Goal: Task Accomplishment & Management: Use online tool/utility

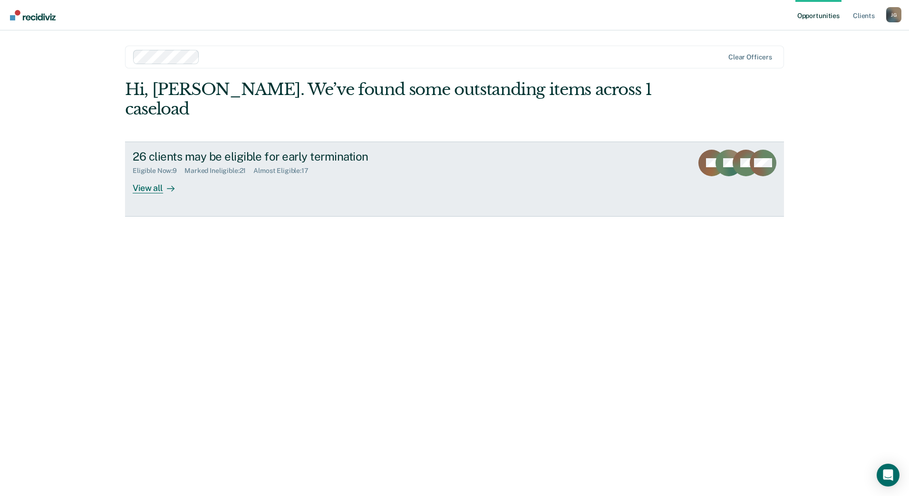
click at [146, 175] on div "View all" at bounding box center [159, 184] width 53 height 19
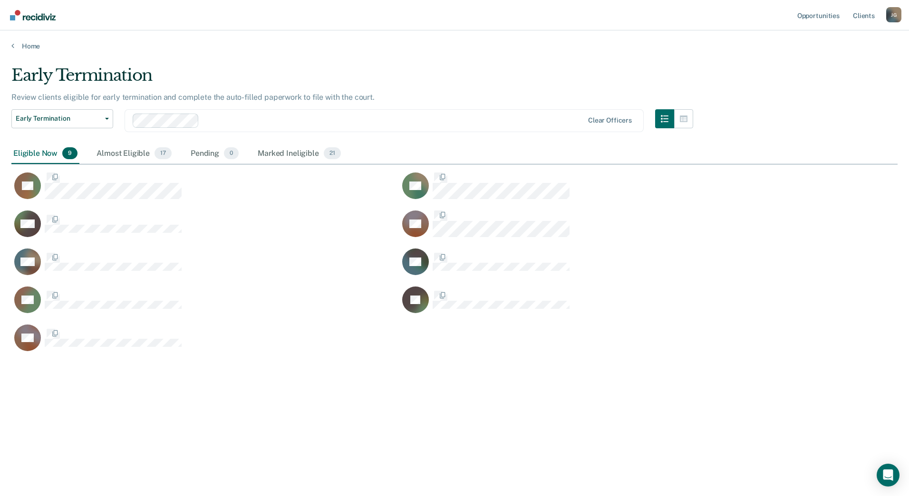
scroll to position [352, 879]
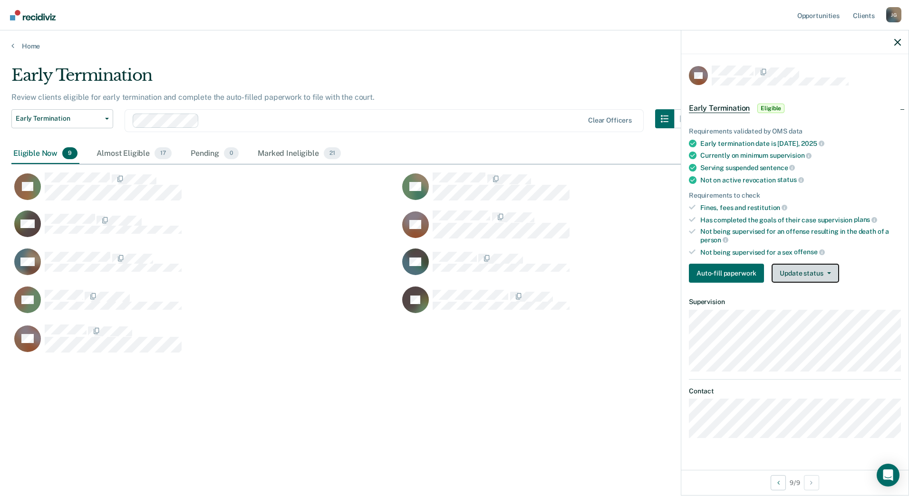
click at [793, 275] on button "Update status" at bounding box center [804, 273] width 67 height 19
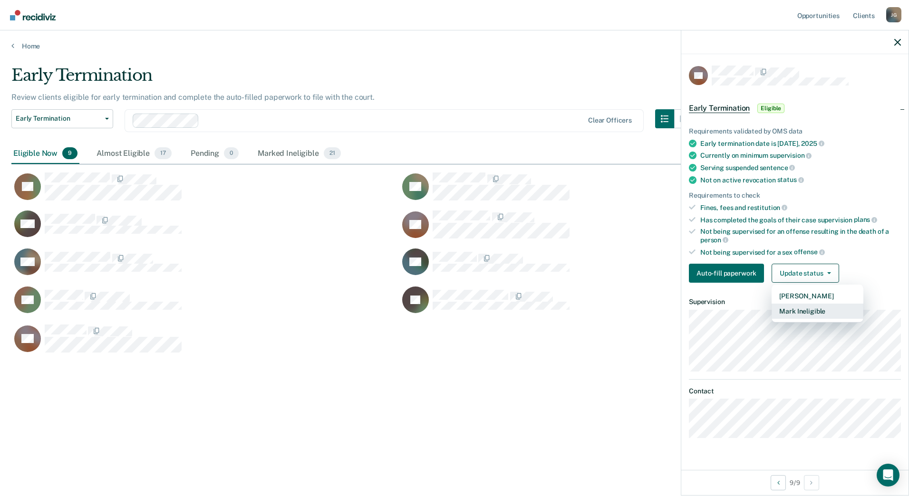
click at [806, 316] on button "Mark Ineligible" at bounding box center [817, 311] width 92 height 15
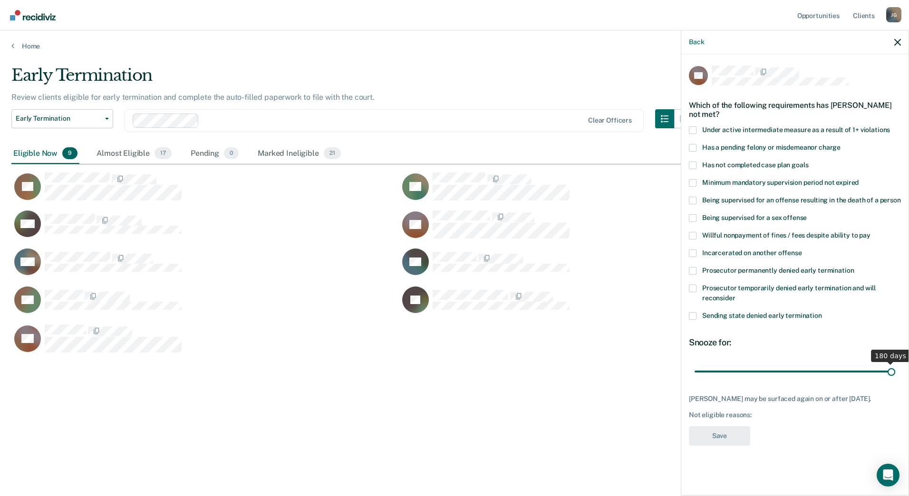
drag, startPoint x: 730, startPoint y: 373, endPoint x: 910, endPoint y: 345, distance: 182.2
type input "180"
click at [895, 363] on input "range" at bounding box center [794, 371] width 201 height 17
click at [739, 203] on label "Being supervised for an offense resulting in the death of a person" at bounding box center [795, 202] width 212 height 10
click at [901, 197] on input "Being supervised for an offense resulting in the death of a person" at bounding box center [901, 197] width 0 height 0
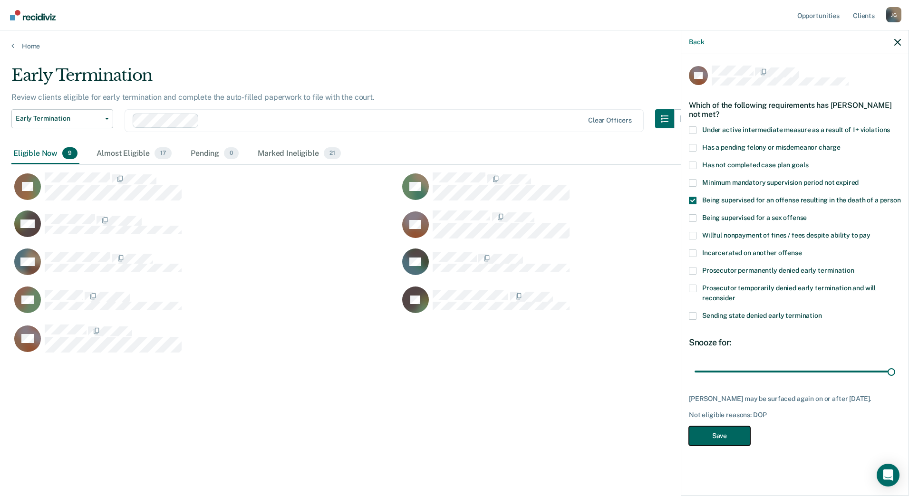
click at [710, 441] on button "Save" at bounding box center [719, 435] width 61 height 19
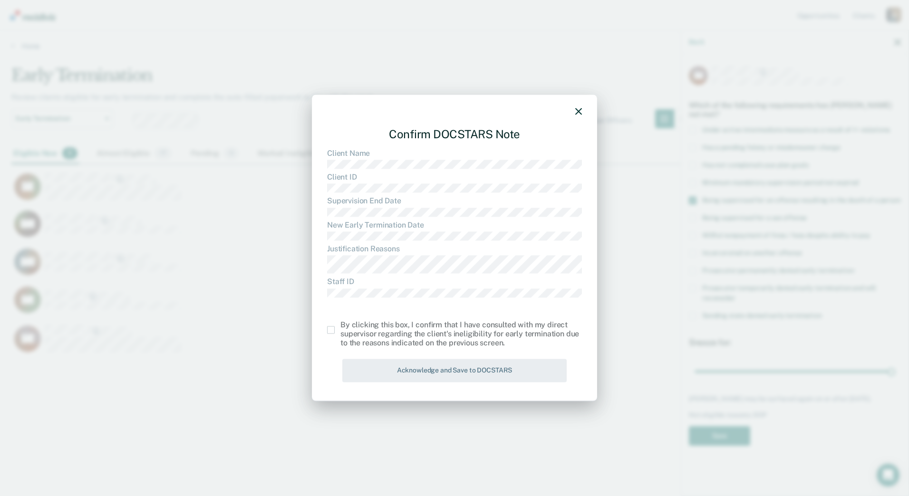
click at [329, 328] on span at bounding box center [331, 330] width 8 height 8
click at [340, 326] on input "checkbox" at bounding box center [340, 326] width 0 height 0
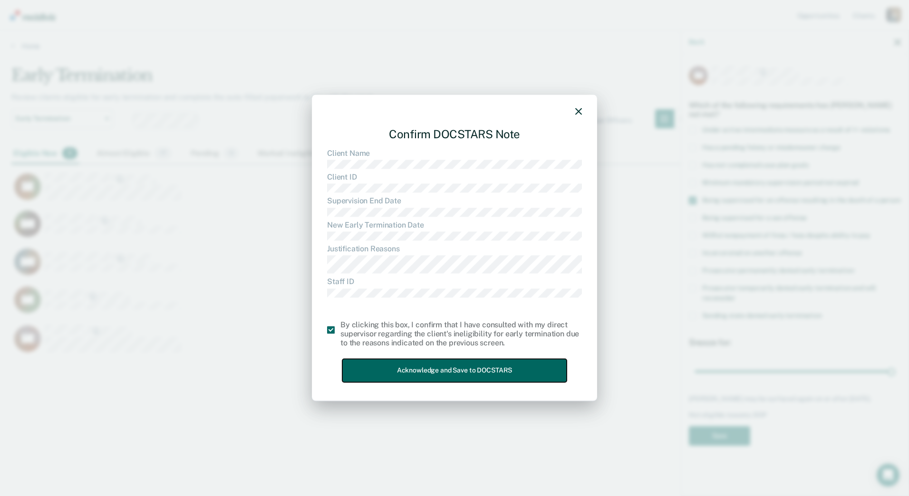
click at [409, 370] on button "Acknowledge and Save to DOCSTARS" at bounding box center [454, 370] width 224 height 23
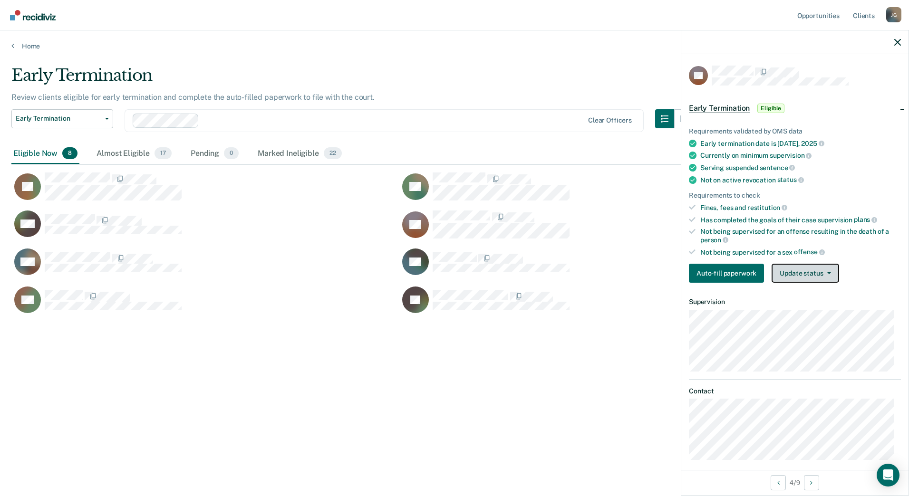
click at [805, 267] on button "Update status" at bounding box center [804, 273] width 67 height 19
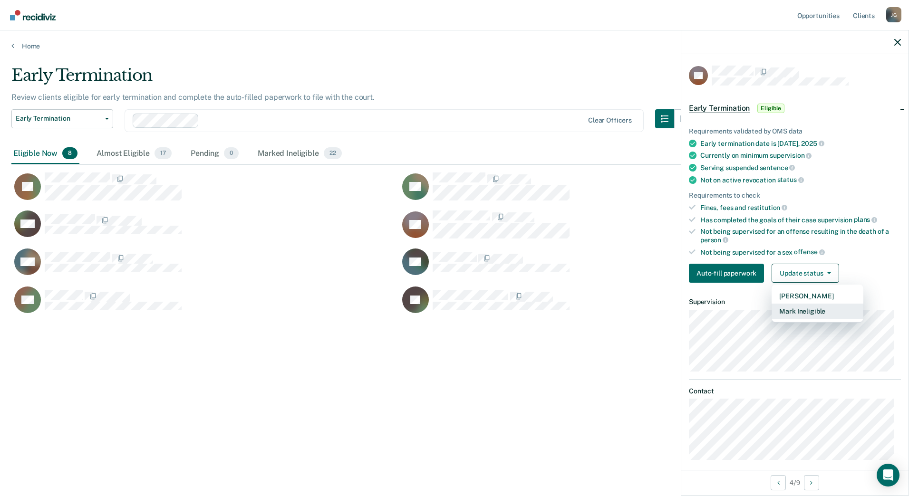
click at [811, 314] on button "Mark Ineligible" at bounding box center [817, 311] width 92 height 15
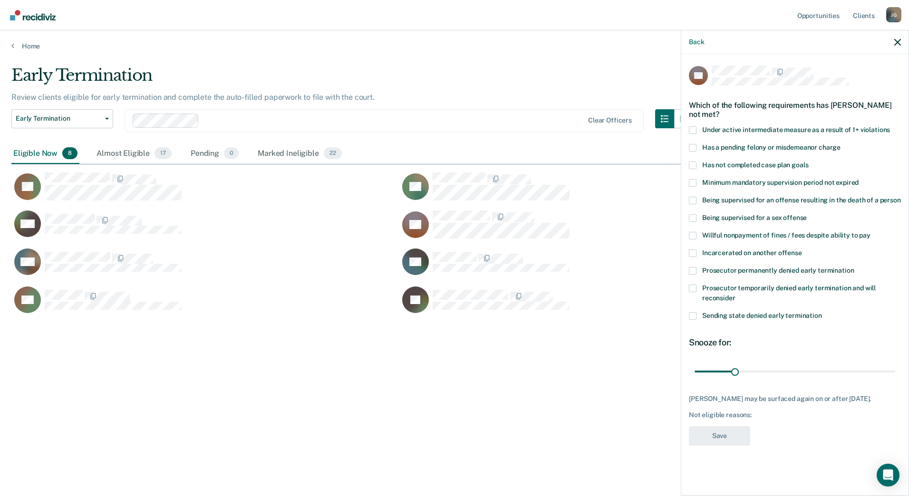
click at [703, 126] on span "Under active intermediate measure as a result of 1+ violations" at bounding box center [796, 130] width 188 height 8
click at [890, 126] on input "Under active intermediate measure as a result of 1+ violations" at bounding box center [890, 126] width 0 height 0
click at [720, 431] on button "Save" at bounding box center [719, 435] width 61 height 19
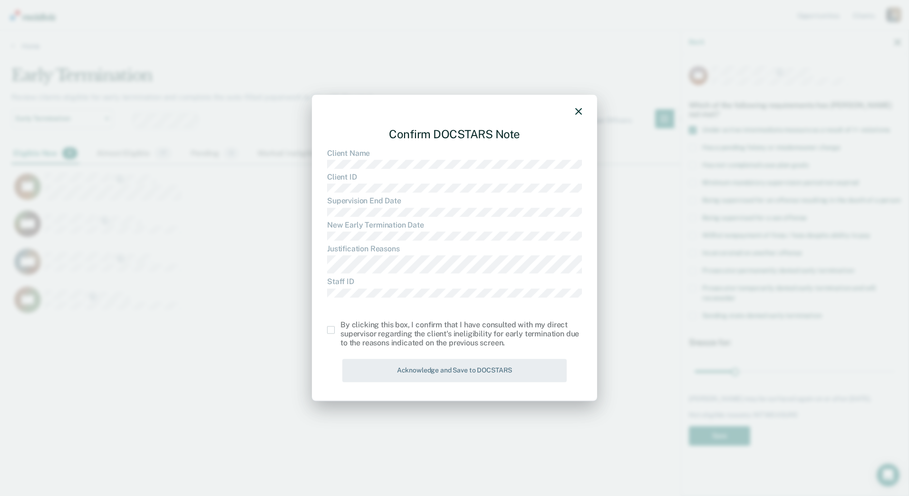
click at [329, 330] on span at bounding box center [331, 330] width 8 height 8
click at [340, 326] on input "checkbox" at bounding box center [340, 326] width 0 height 0
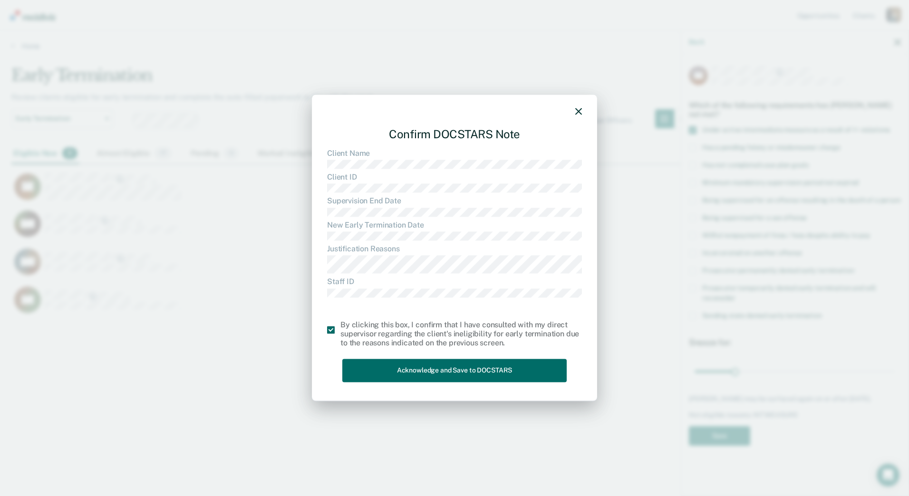
click at [659, 378] on div "Confirm DOCSTARS Note Client Name Client ID Supervision End Date New Early Term…" at bounding box center [454, 248] width 909 height 496
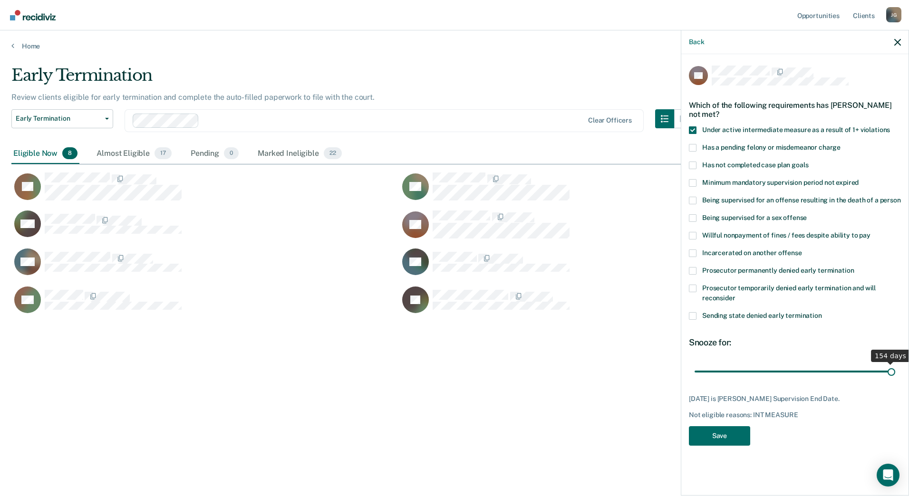
drag, startPoint x: 737, startPoint y: 374, endPoint x: 910, endPoint y: 403, distance: 175.4
type input "154"
click at [895, 380] on input "range" at bounding box center [794, 371] width 201 height 17
click at [708, 432] on button "Save" at bounding box center [719, 435] width 61 height 19
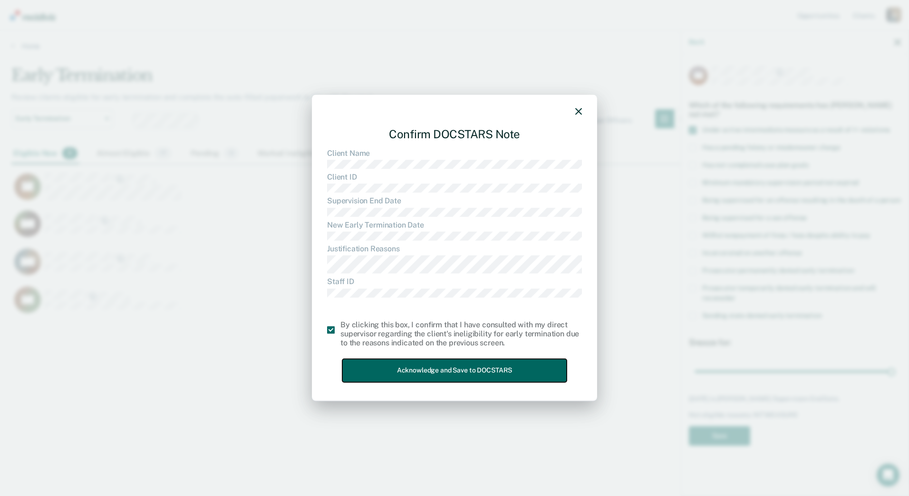
click at [449, 374] on button "Acknowledge and Save to DOCSTARS" at bounding box center [454, 370] width 224 height 23
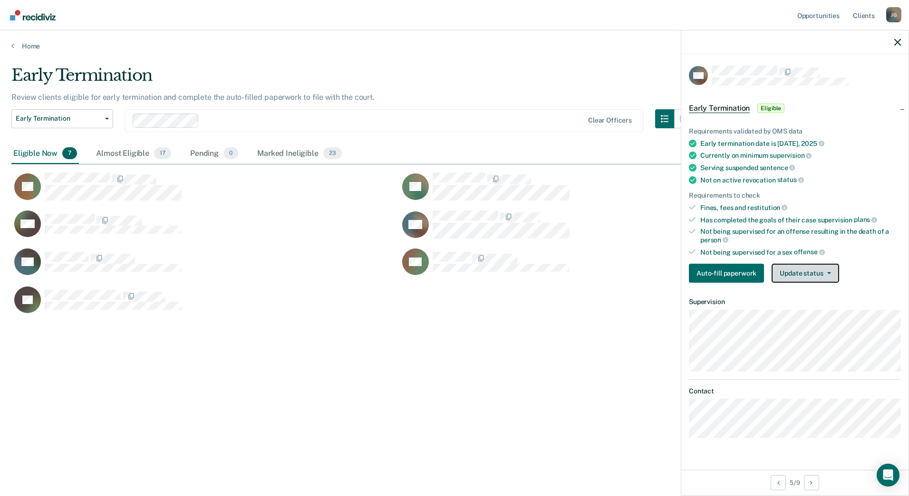
click at [827, 279] on button "Update status" at bounding box center [804, 273] width 67 height 19
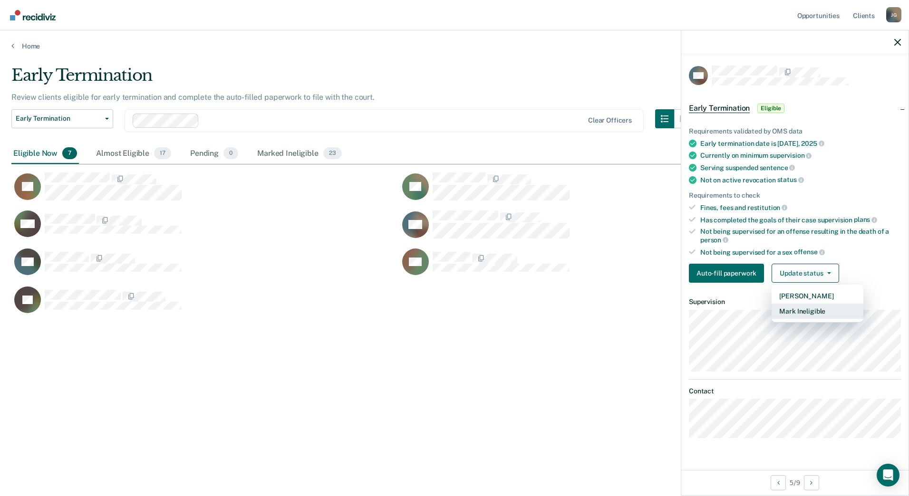
click at [817, 311] on button "Mark Ineligible" at bounding box center [817, 311] width 92 height 15
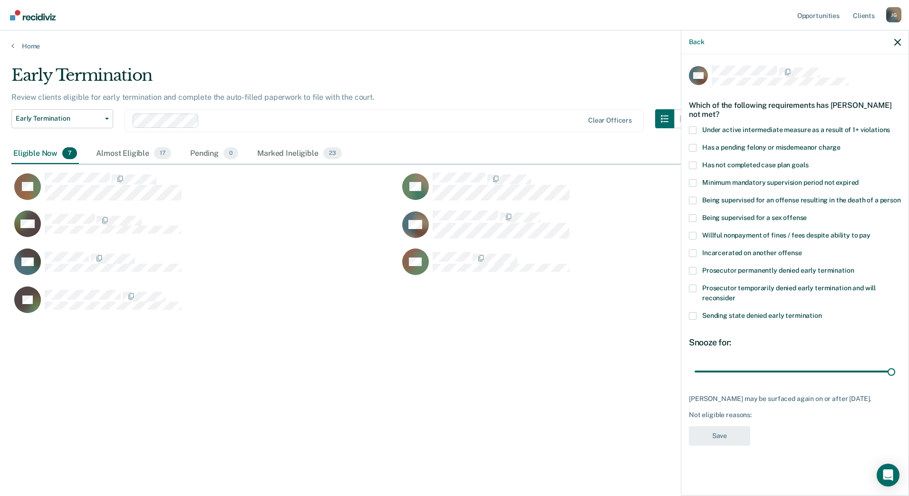
drag, startPoint x: 730, startPoint y: 370, endPoint x: 908, endPoint y: 365, distance: 178.3
click at [895, 375] on input "range" at bounding box center [794, 371] width 201 height 17
drag, startPoint x: 888, startPoint y: 372, endPoint x: 795, endPoint y: 370, distance: 93.2
type input "91"
click at [795, 370] on input "range" at bounding box center [794, 371] width 201 height 17
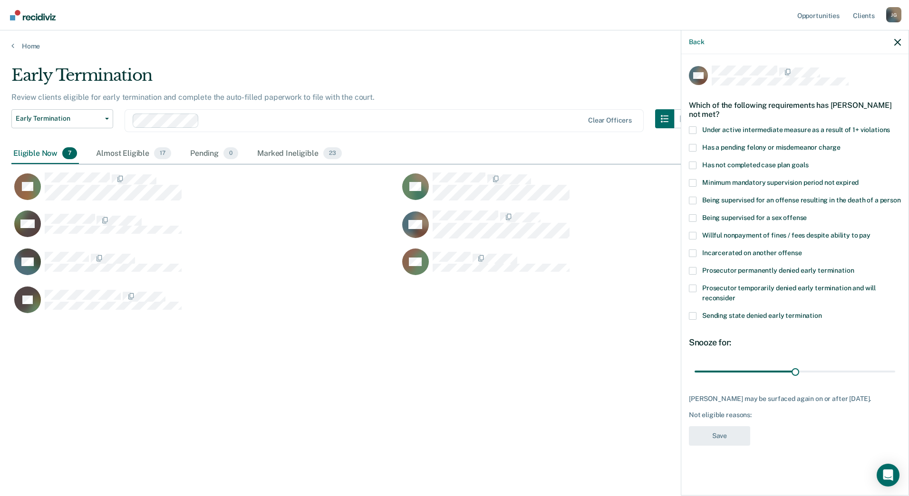
click at [695, 166] on span at bounding box center [693, 166] width 8 height 8
click at [808, 162] on input "Has not completed case plan goals" at bounding box center [808, 162] width 0 height 0
click at [718, 441] on button "Save" at bounding box center [719, 435] width 61 height 19
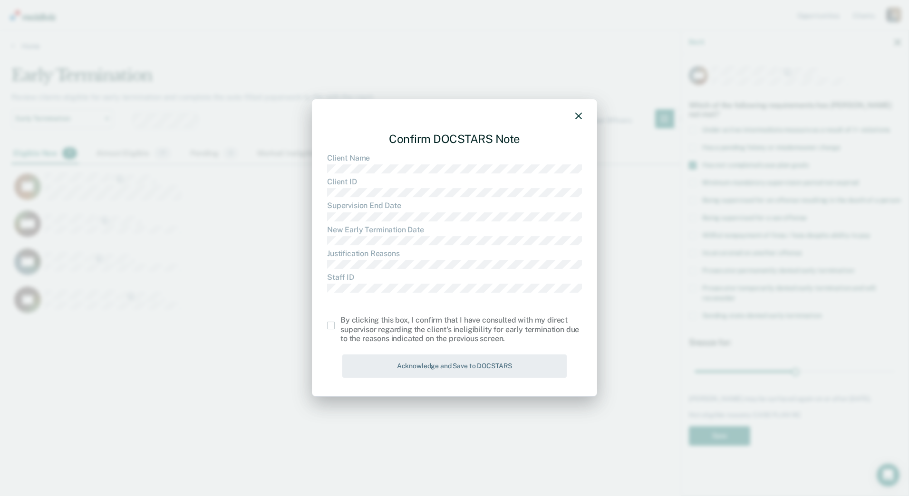
click at [329, 326] on span at bounding box center [331, 326] width 8 height 8
click at [340, 322] on input "checkbox" at bounding box center [340, 322] width 0 height 0
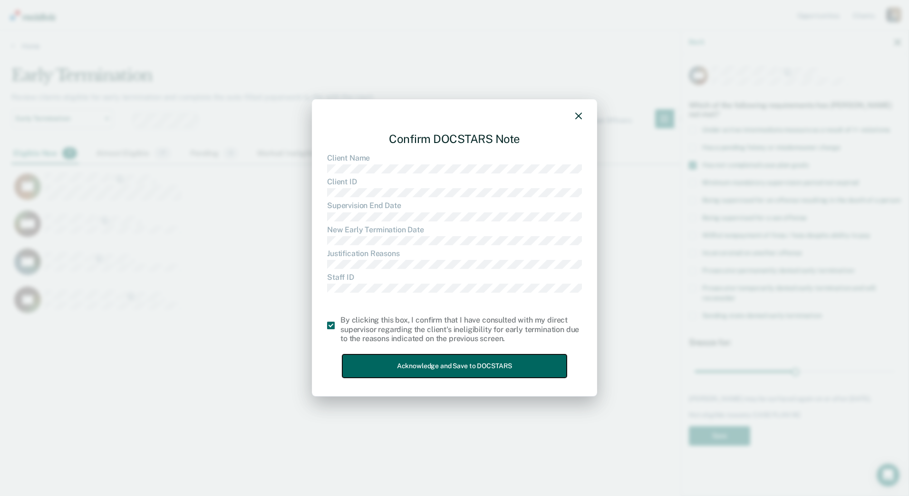
click at [377, 364] on button "Acknowledge and Save to DOCSTARS" at bounding box center [454, 366] width 224 height 23
